Goal: Register for event/course

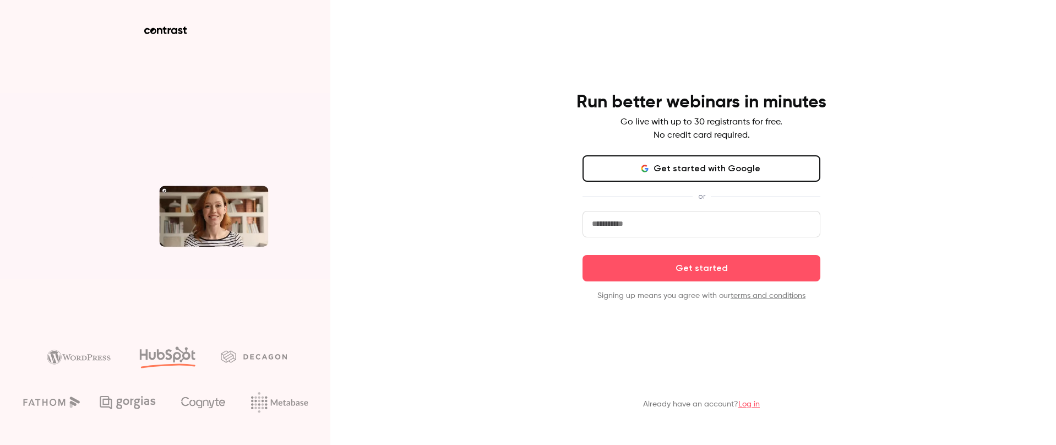
click at [772, 168] on button "Get started with Google" at bounding box center [702, 168] width 238 height 26
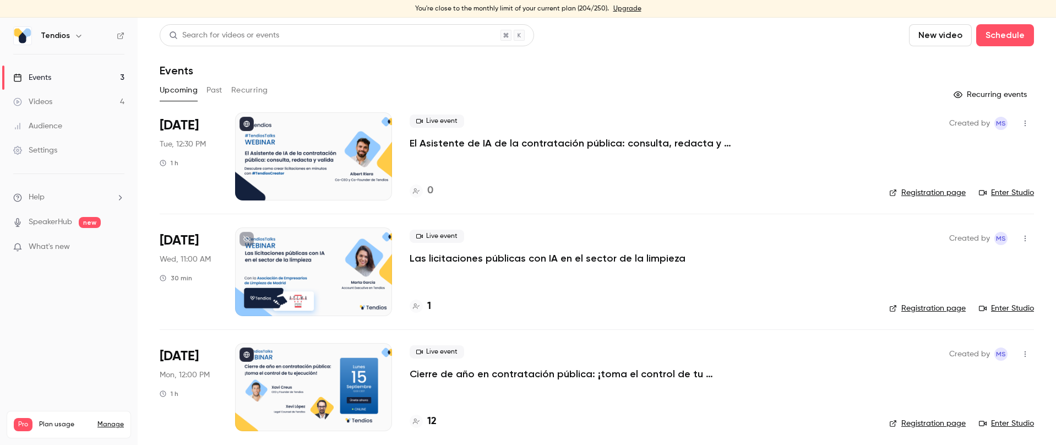
scroll to position [6, 0]
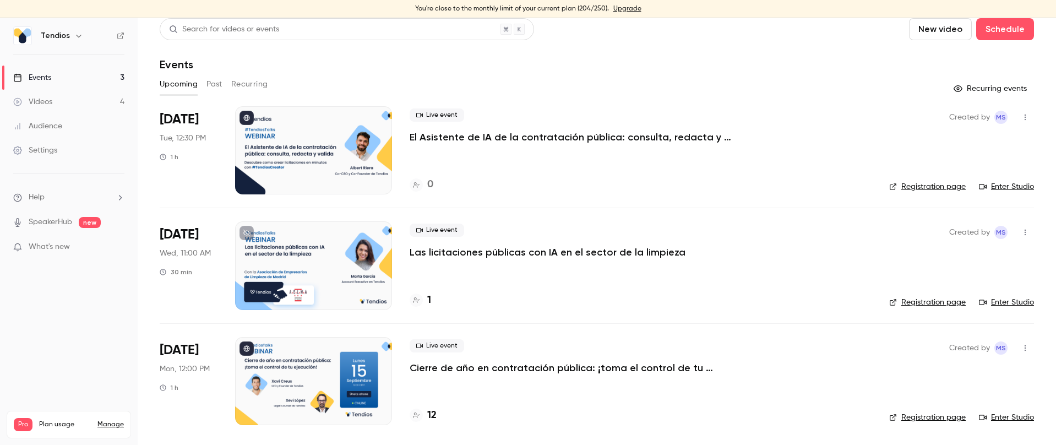
click at [666, 365] on p "Cierre de año en contratación pública: ¡toma el control de tu ejecución!" at bounding box center [575, 367] width 330 height 13
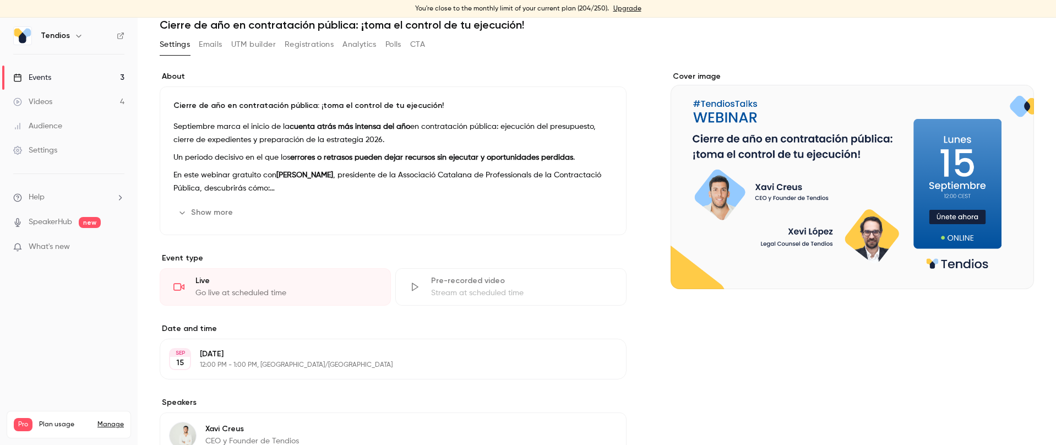
scroll to position [44, 0]
